Goal: Use online tool/utility: Utilize a website feature to perform a specific function

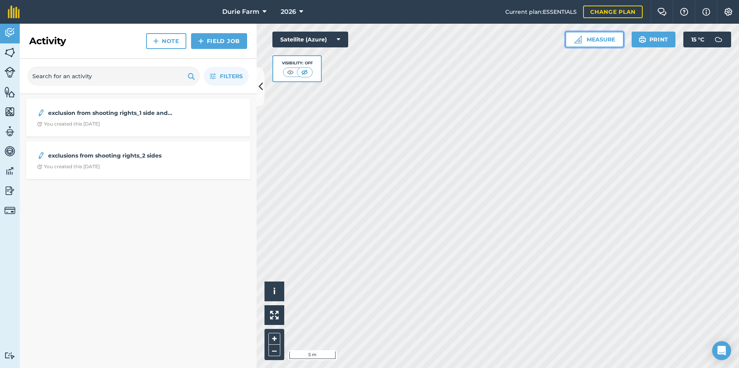
click at [587, 37] on button "Measure" at bounding box center [594, 40] width 58 height 16
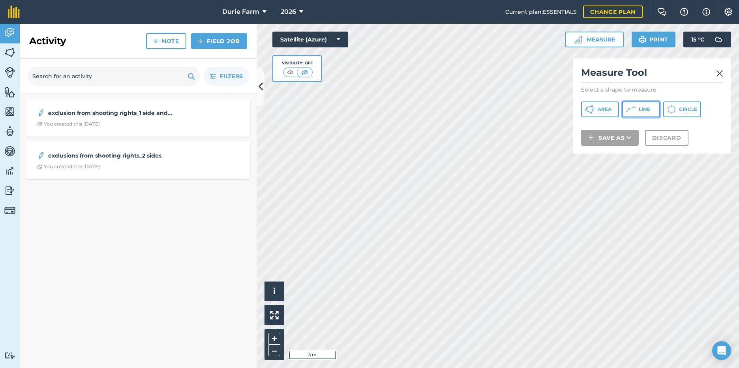
click at [642, 108] on span "Line" at bounding box center [643, 109] width 11 height 6
click at [716, 75] on img at bounding box center [719, 73] width 7 height 9
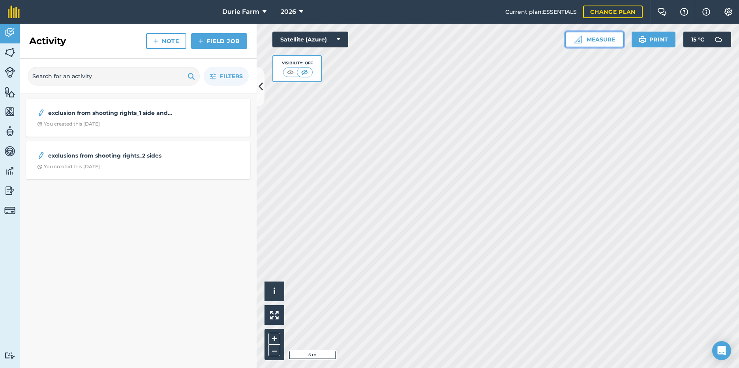
click at [615, 39] on button "Measure" at bounding box center [594, 40] width 58 height 16
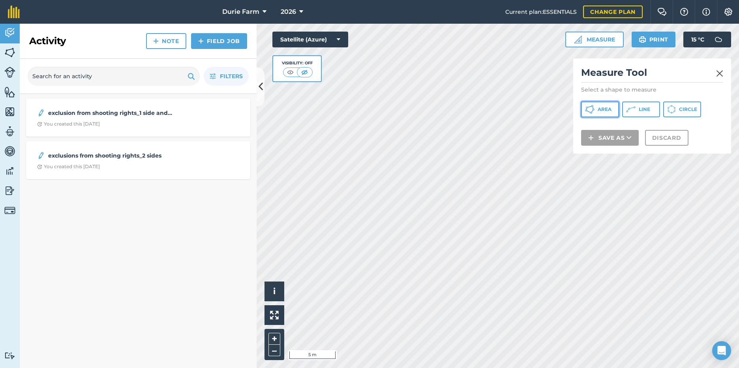
click at [610, 113] on button "Area" at bounding box center [600, 109] width 38 height 16
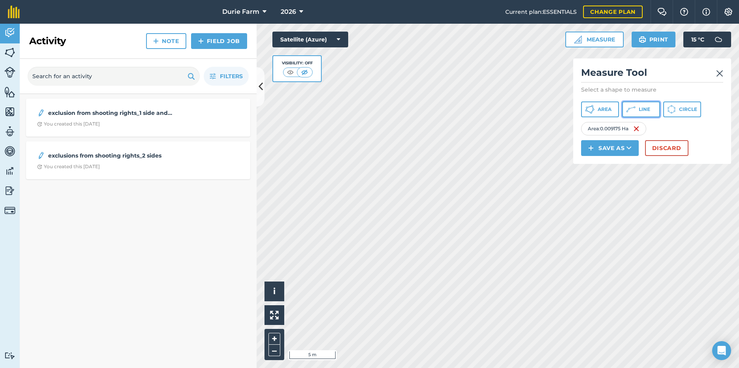
click at [644, 110] on span "Line" at bounding box center [643, 109] width 11 height 6
click at [632, 112] on icon at bounding box center [630, 109] width 9 height 9
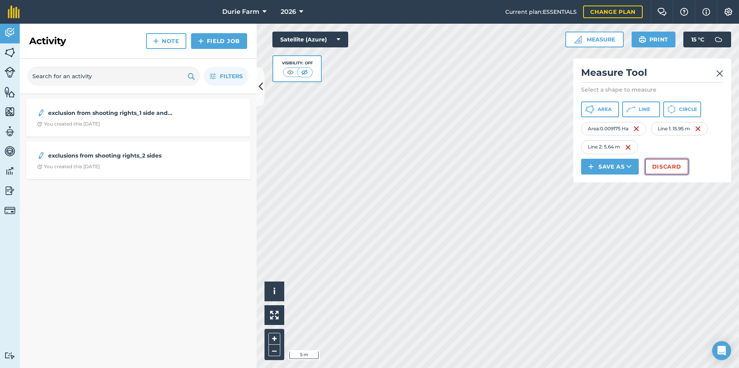
click at [669, 166] on button "Discard" at bounding box center [666, 167] width 43 height 16
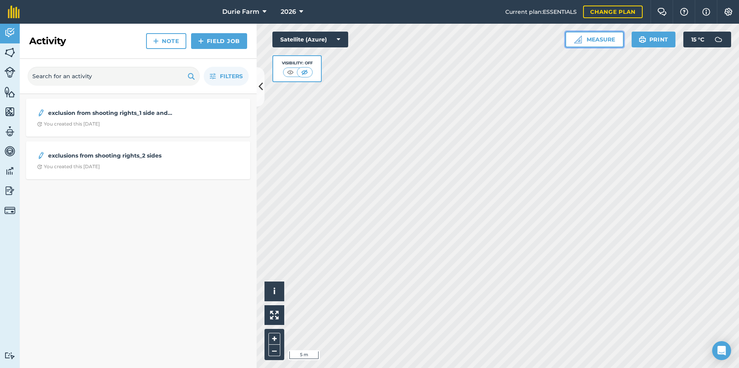
click at [606, 39] on button "Measure" at bounding box center [594, 40] width 58 height 16
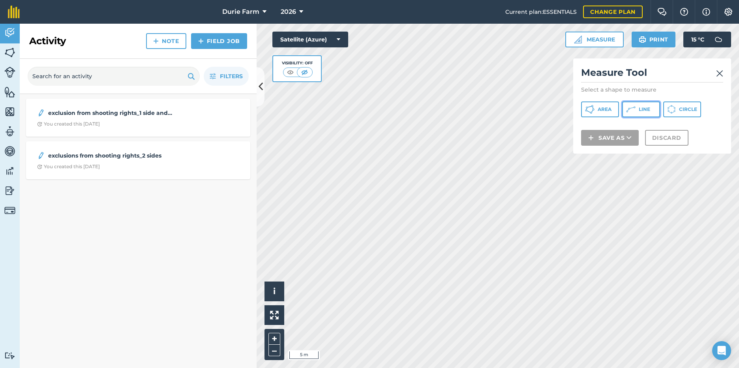
click at [638, 110] on button "Line" at bounding box center [641, 109] width 38 height 16
click at [641, 104] on button "Line" at bounding box center [641, 109] width 38 height 16
